Goal: Information Seeking & Learning: Check status

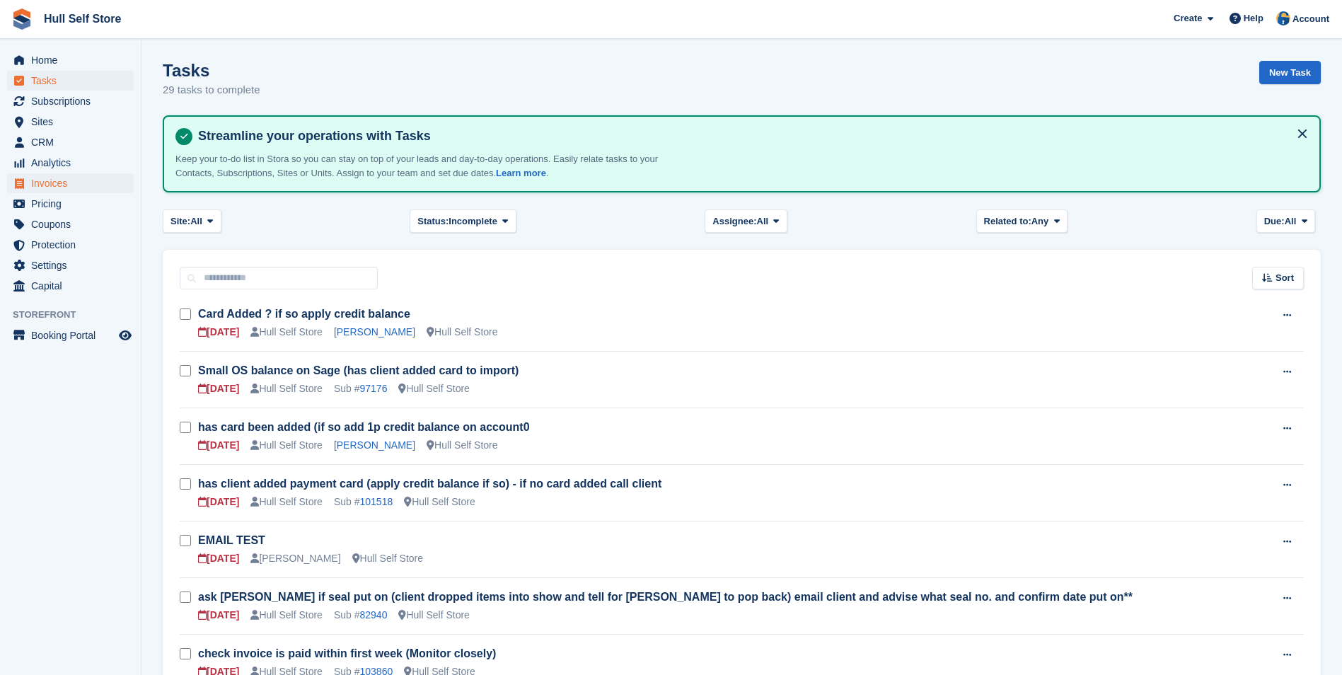
scroll to position [141, 0]
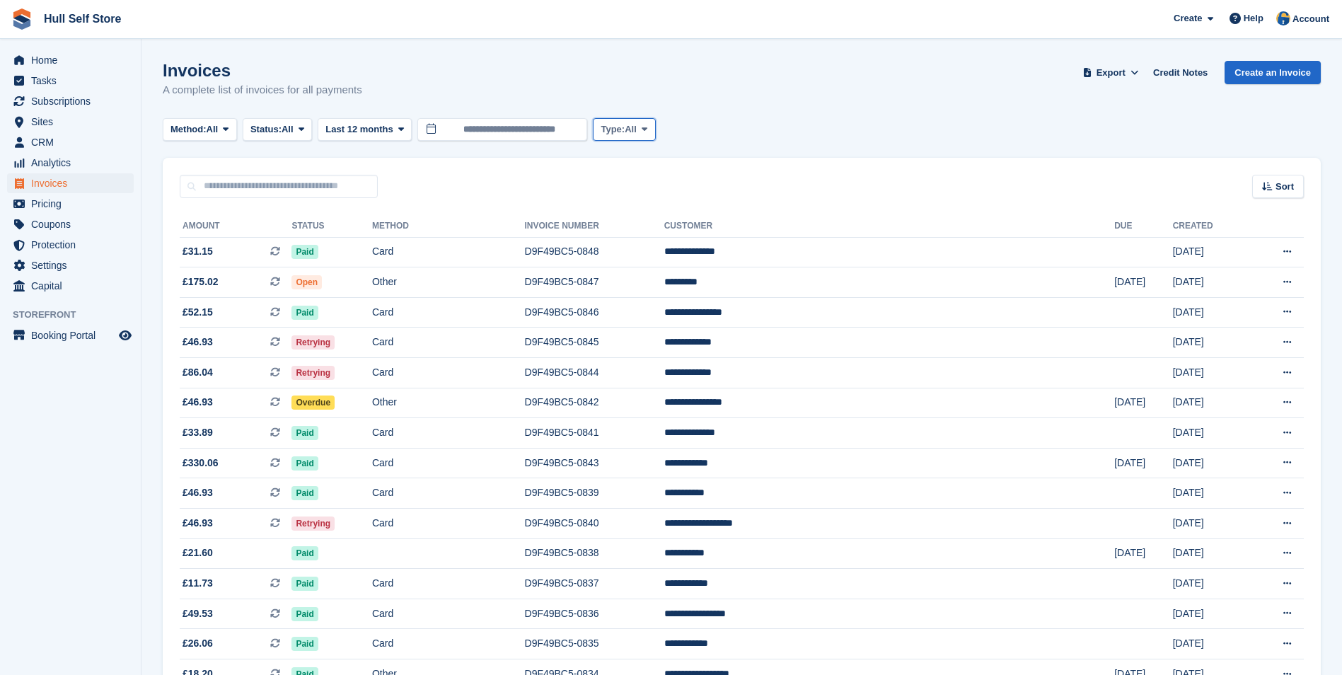
click at [623, 137] on button "Type: All" at bounding box center [624, 129] width 62 height 23
click at [281, 125] on span "Status:" at bounding box center [265, 129] width 31 height 14
click at [306, 241] on link "Open" at bounding box center [310, 238] width 123 height 25
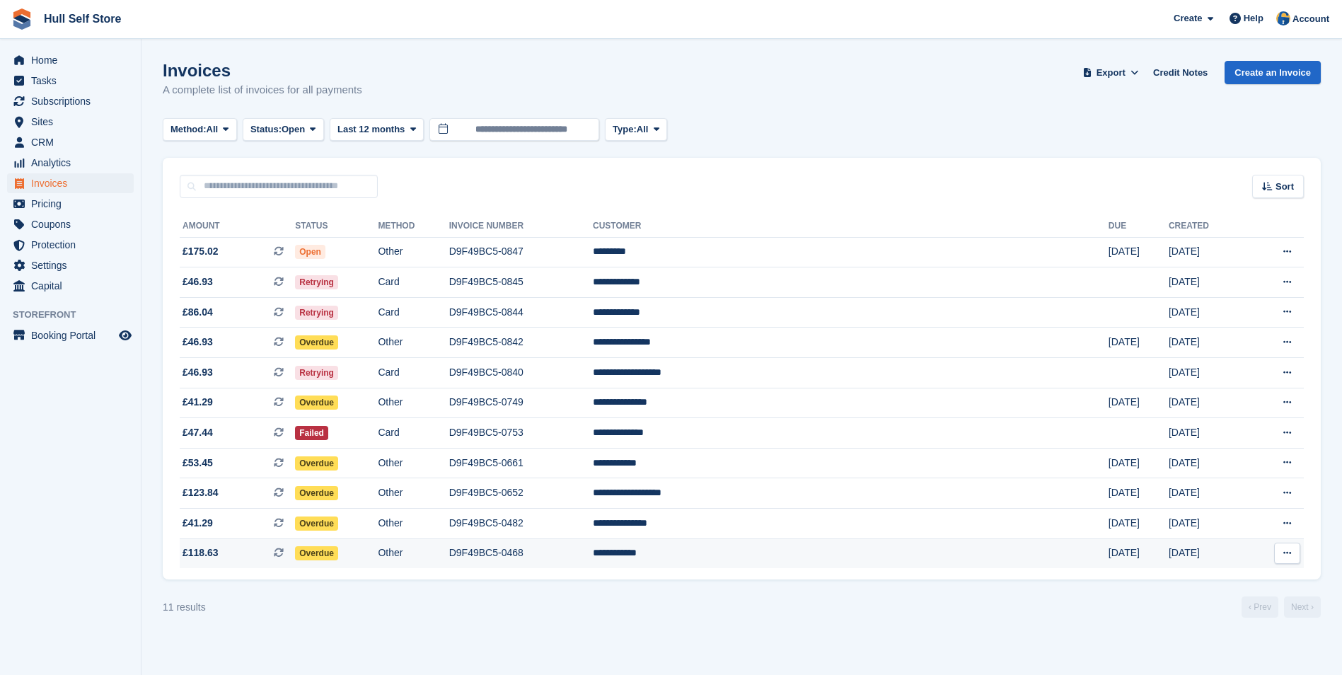
click at [593, 555] on td "D9F49BC5-0468" at bounding box center [521, 553] width 144 height 30
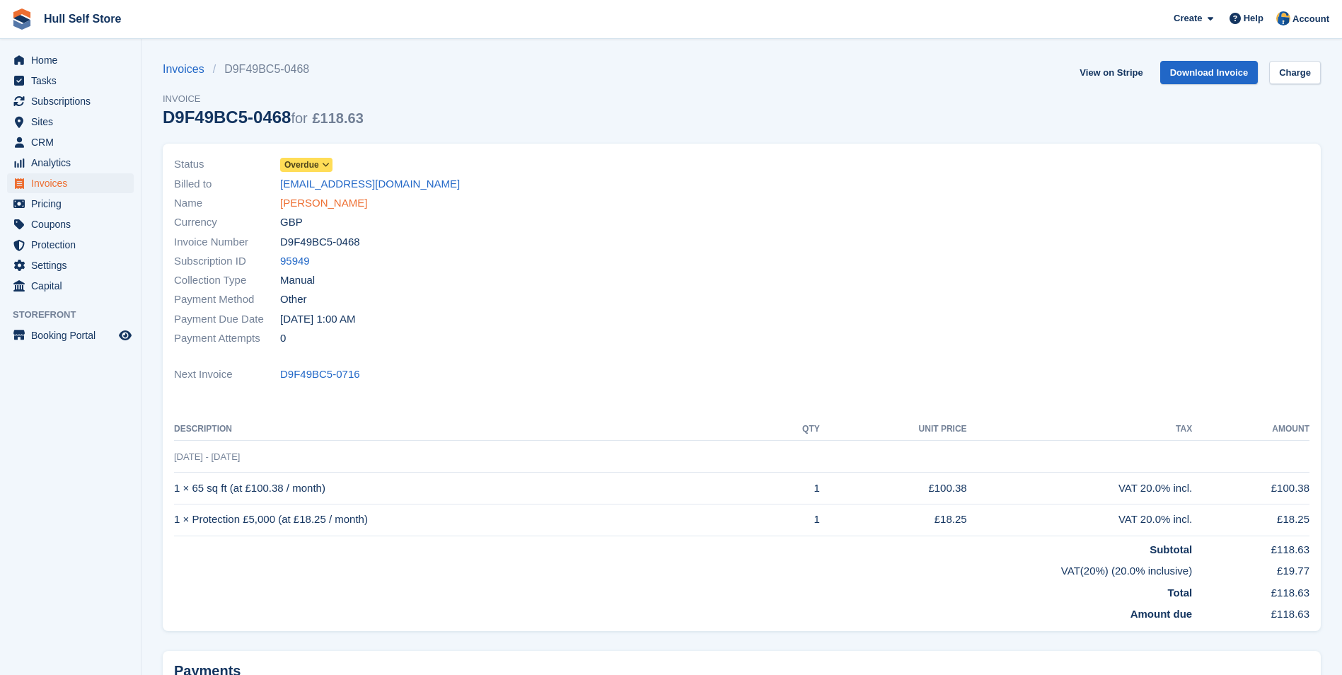
click at [327, 202] on link "Sean Maloney" at bounding box center [323, 203] width 87 height 16
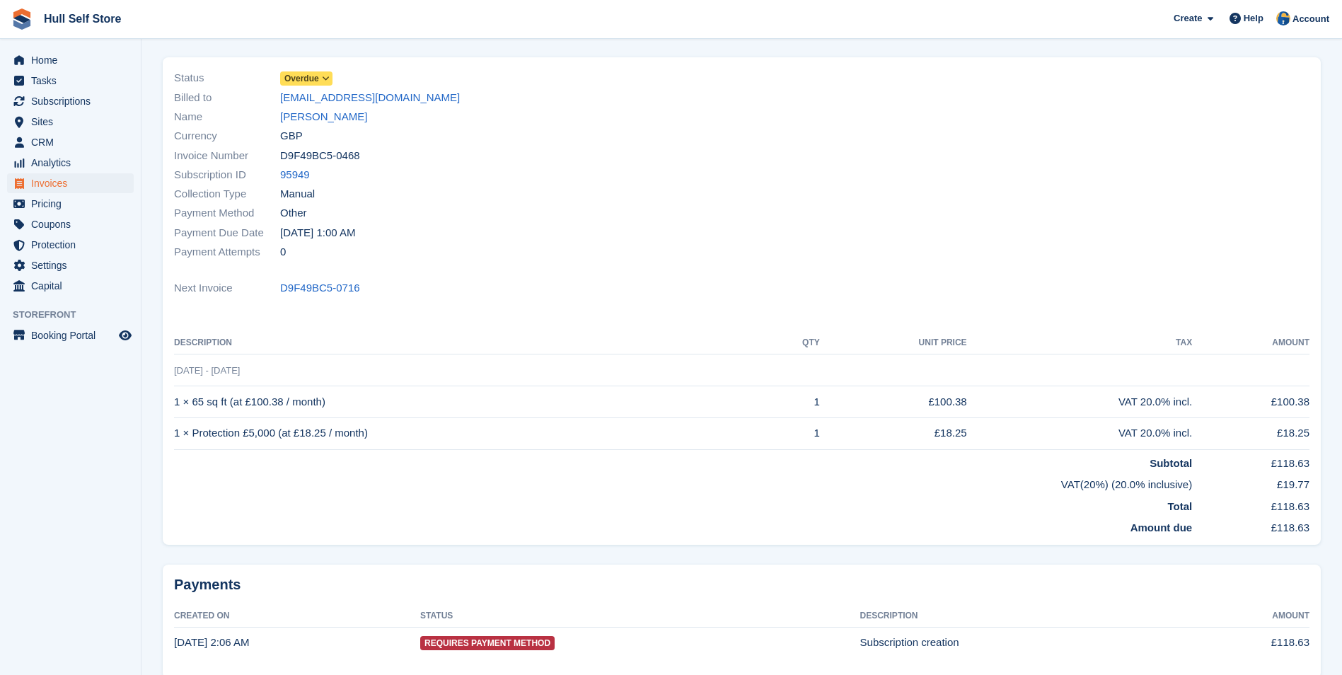
scroll to position [154, 0]
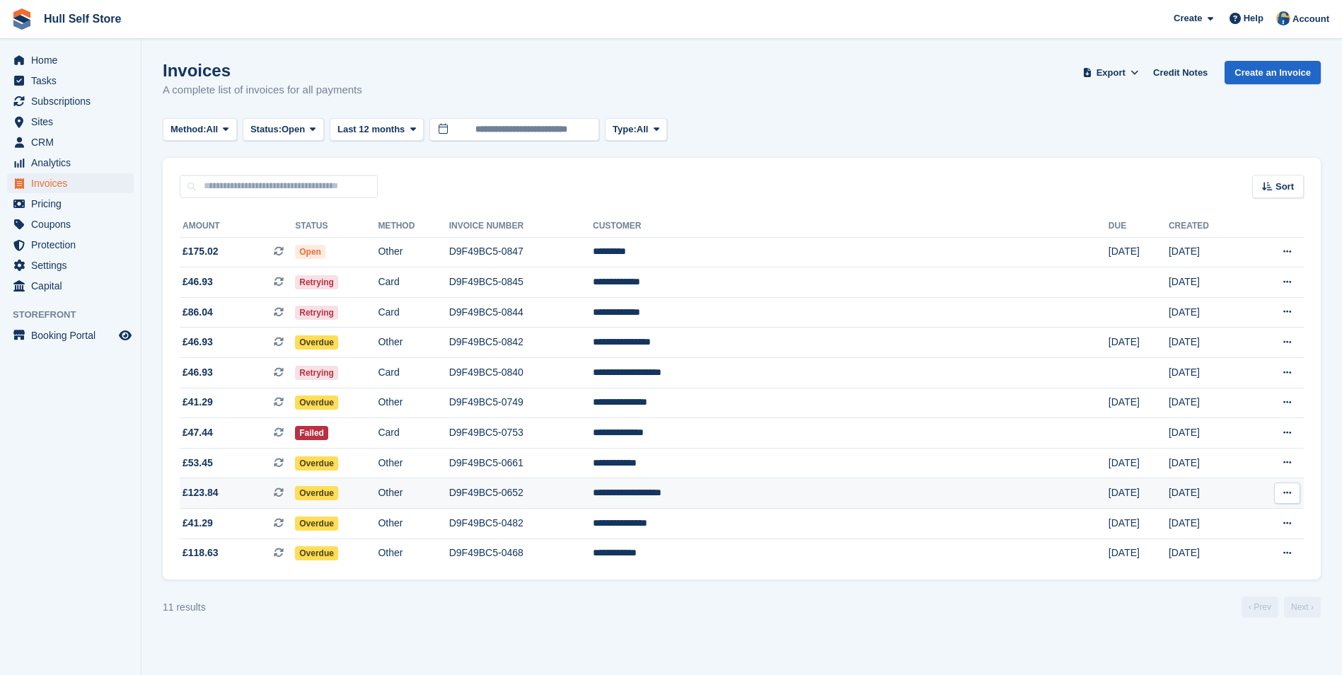
click at [593, 493] on td "D9F49BC5-0652" at bounding box center [521, 493] width 144 height 30
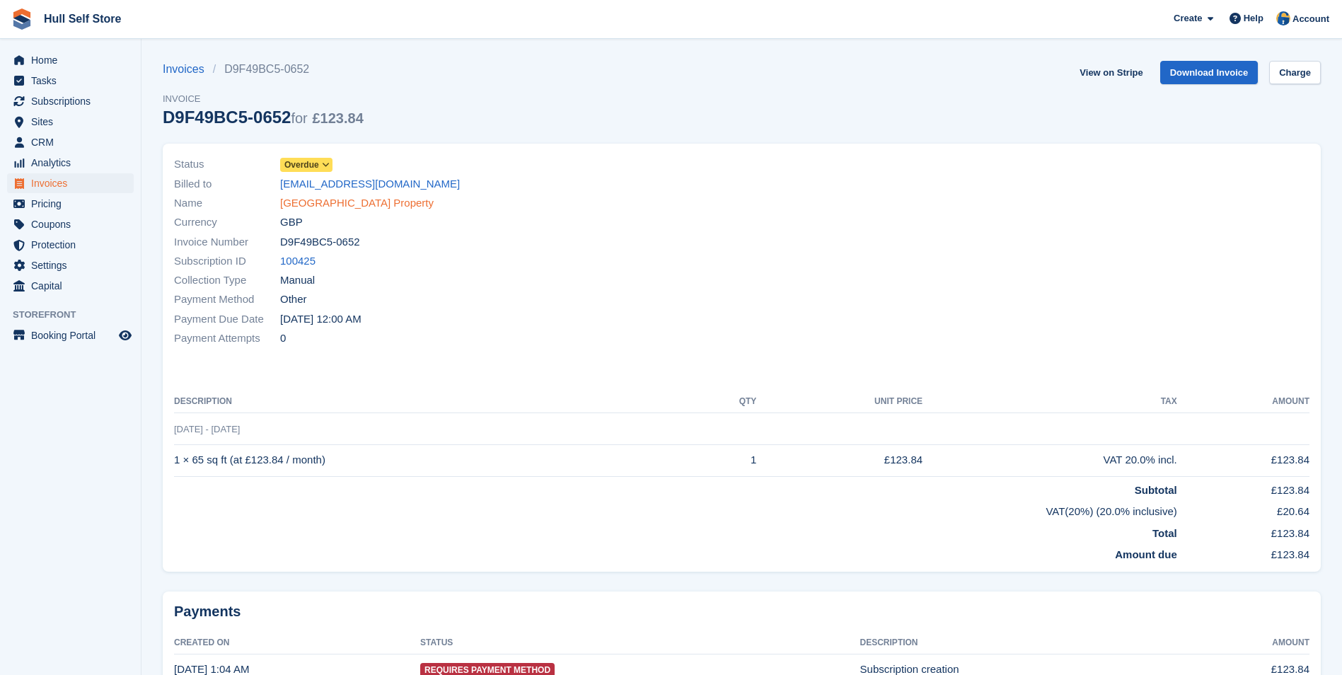
click at [313, 207] on link "Myton Gate Property" at bounding box center [357, 203] width 154 height 16
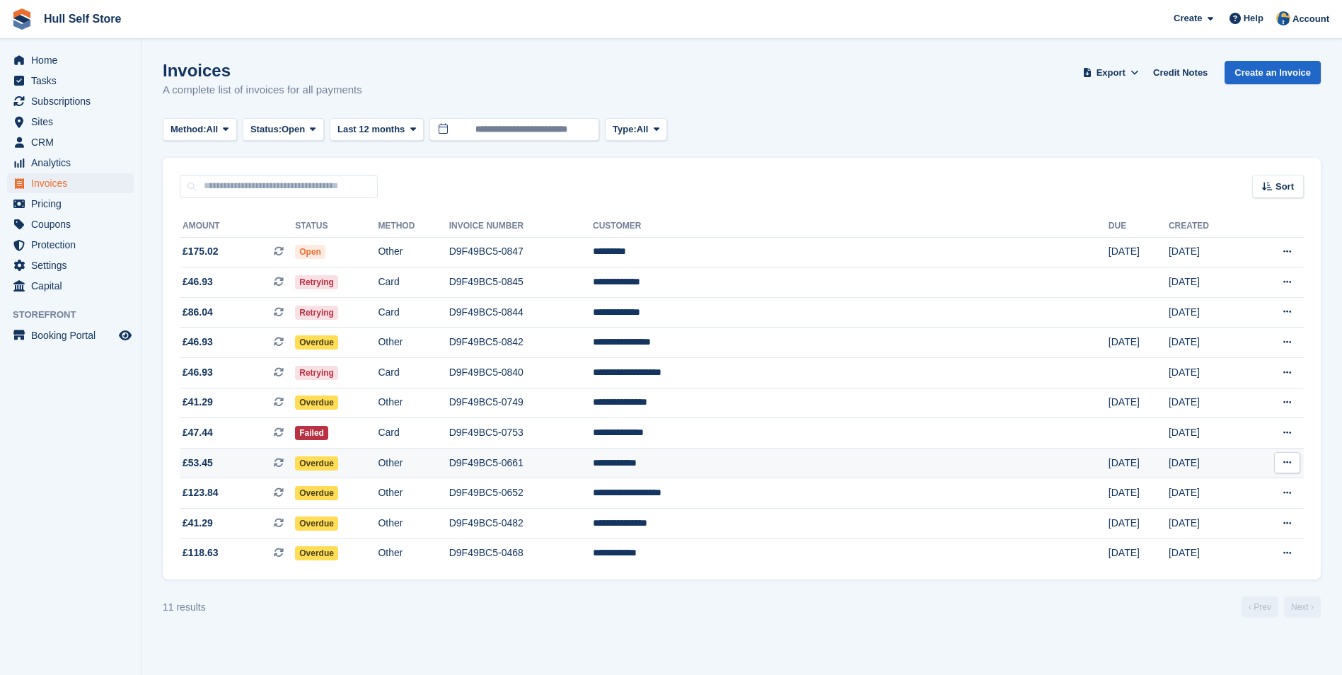
click at [593, 465] on td "D9F49BC5-0661" at bounding box center [521, 463] width 144 height 30
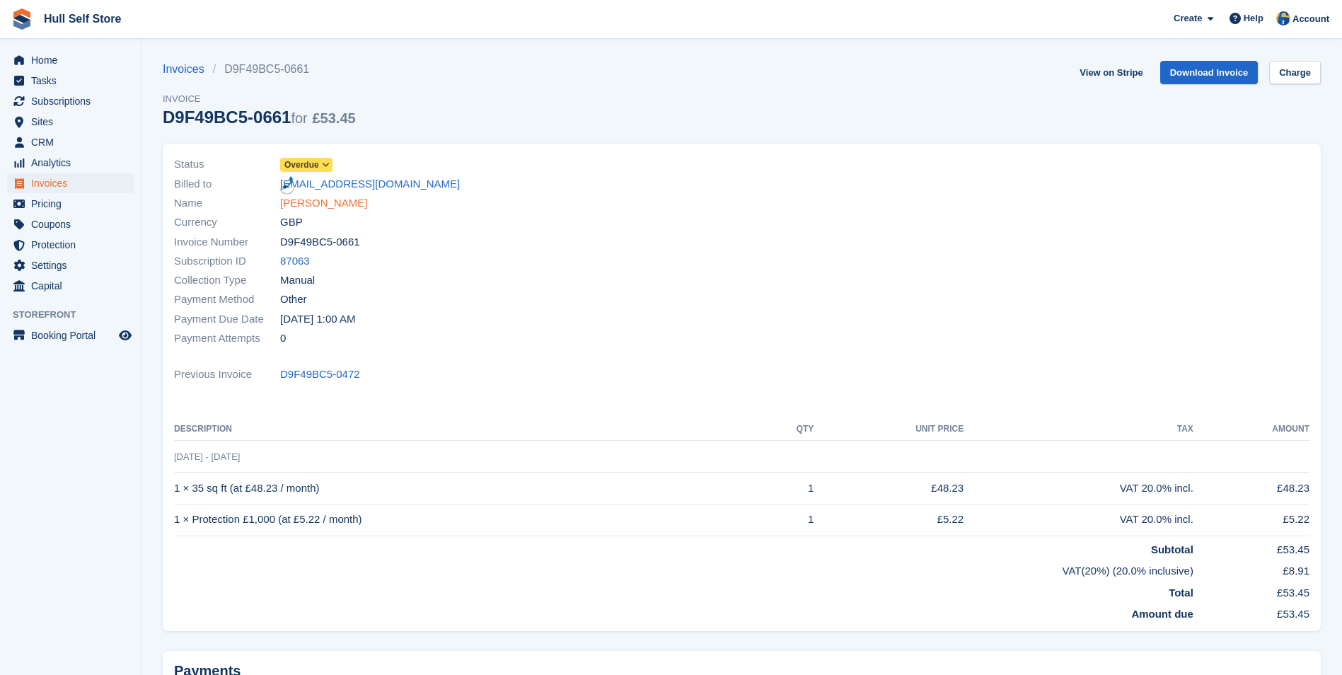
click at [299, 202] on link "[PERSON_NAME]" at bounding box center [323, 203] width 87 height 16
